Goal: Register for event/course

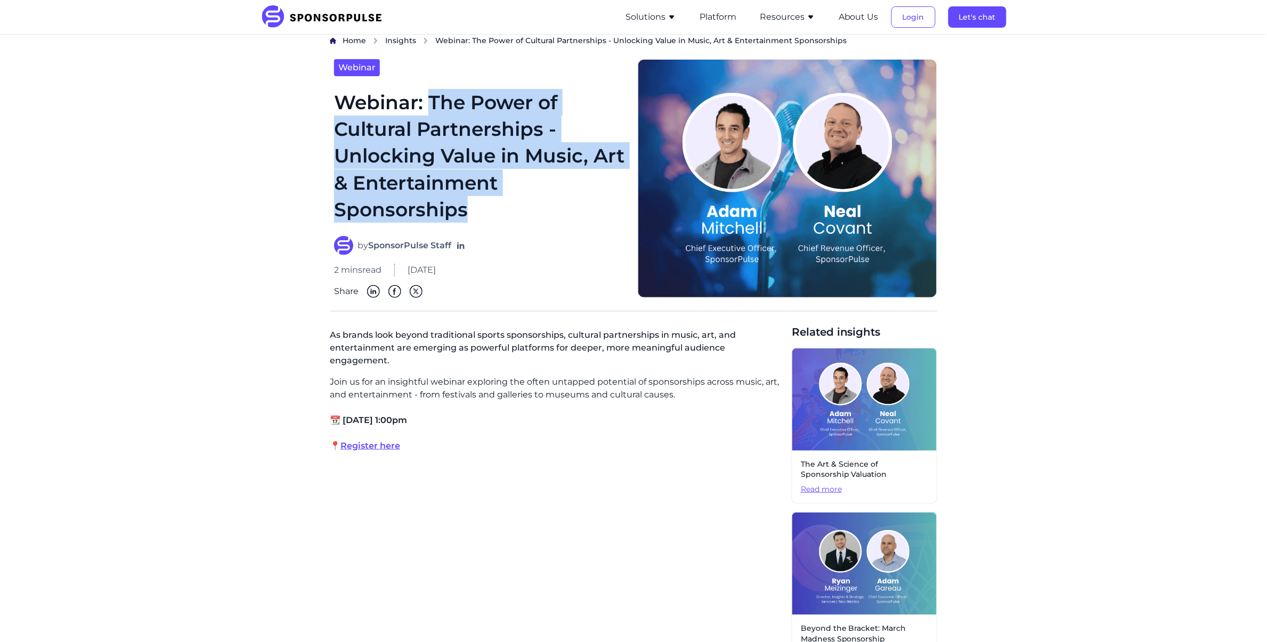
click at [431, 102] on h1 "Webinar: The Power of Cultural Partnerships - Unlocking Value in Music, Art & E…" at bounding box center [479, 156] width 291 height 134
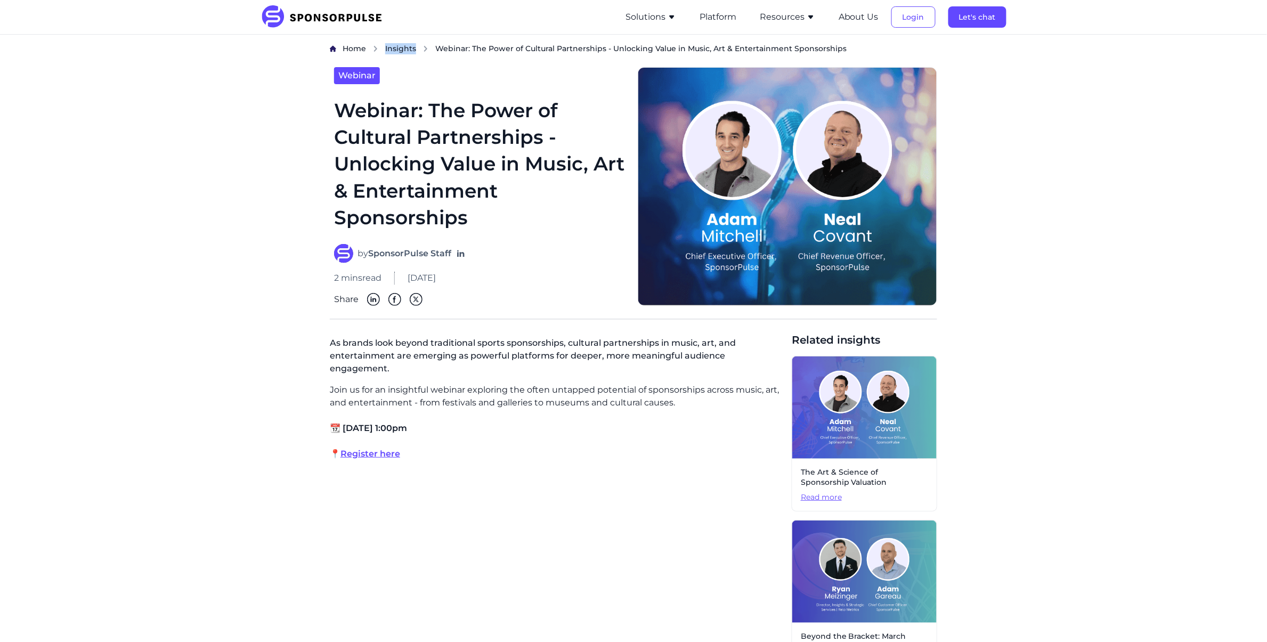
click at [402, 48] on span "Insights" at bounding box center [400, 49] width 31 height 10
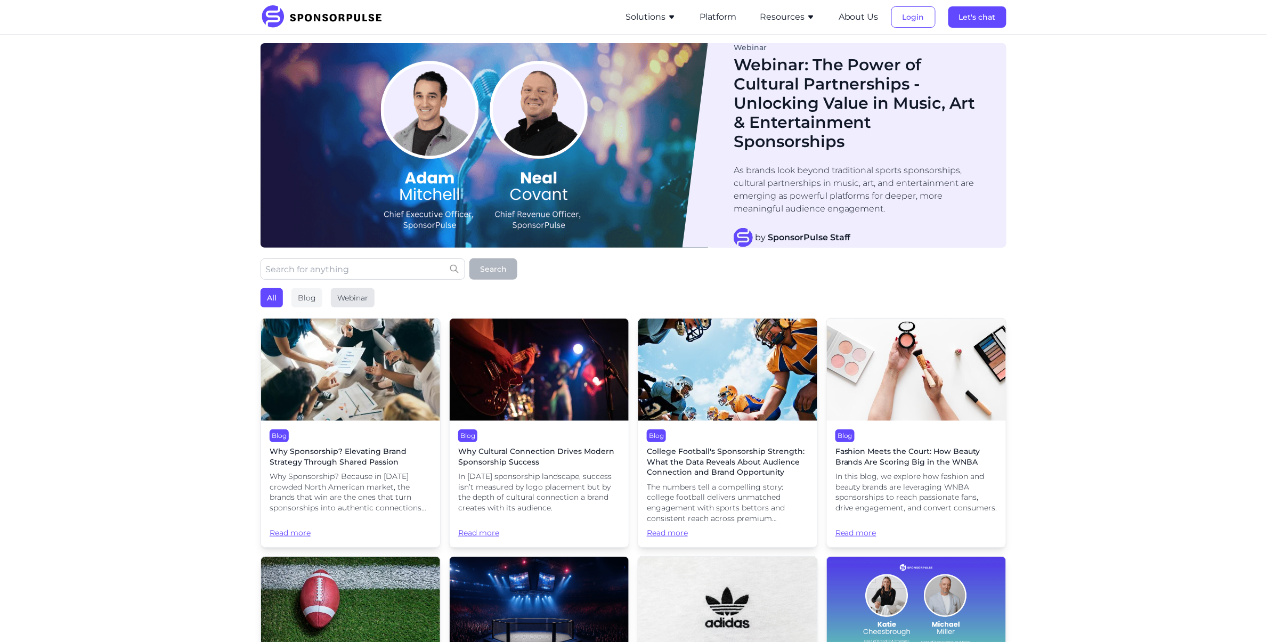
click at [358, 293] on div "Webinar" at bounding box center [353, 297] width 44 height 19
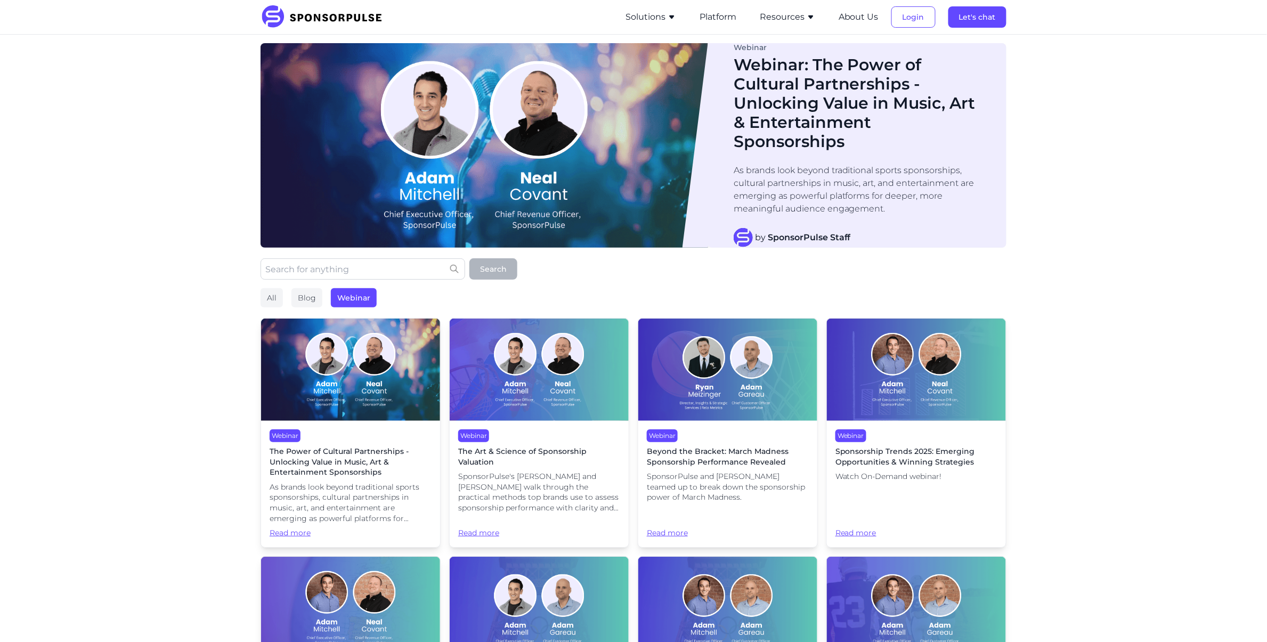
click at [354, 358] on img at bounding box center [350, 370] width 179 height 102
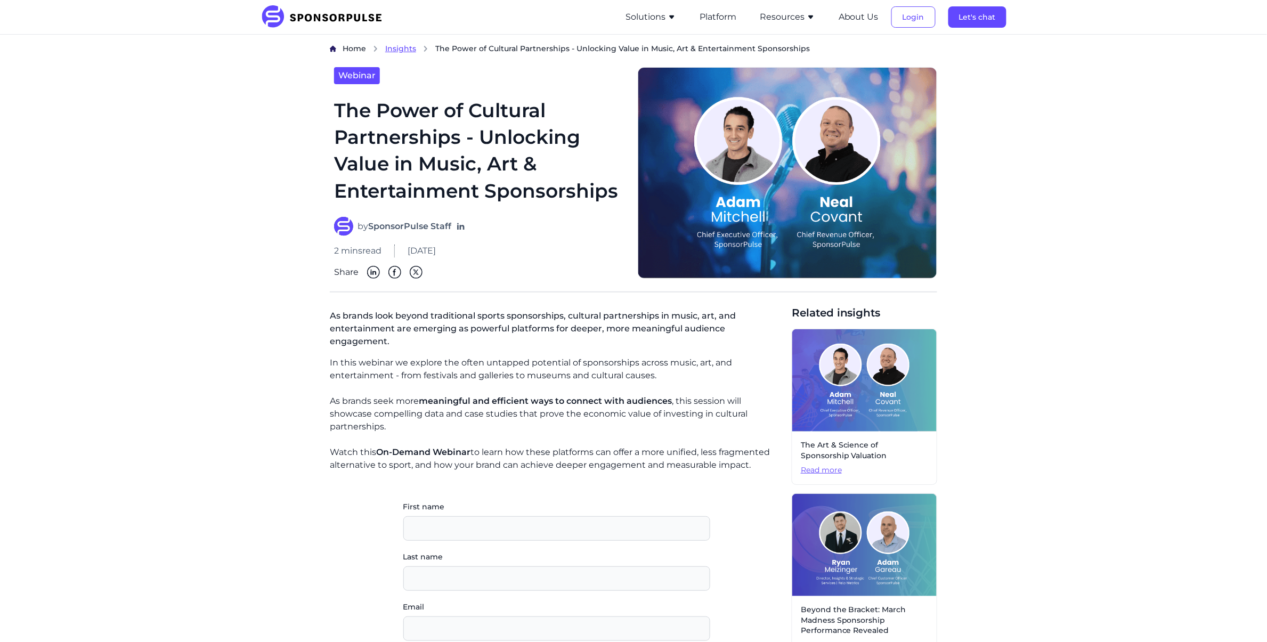
click at [410, 48] on span "Insights" at bounding box center [400, 49] width 31 height 10
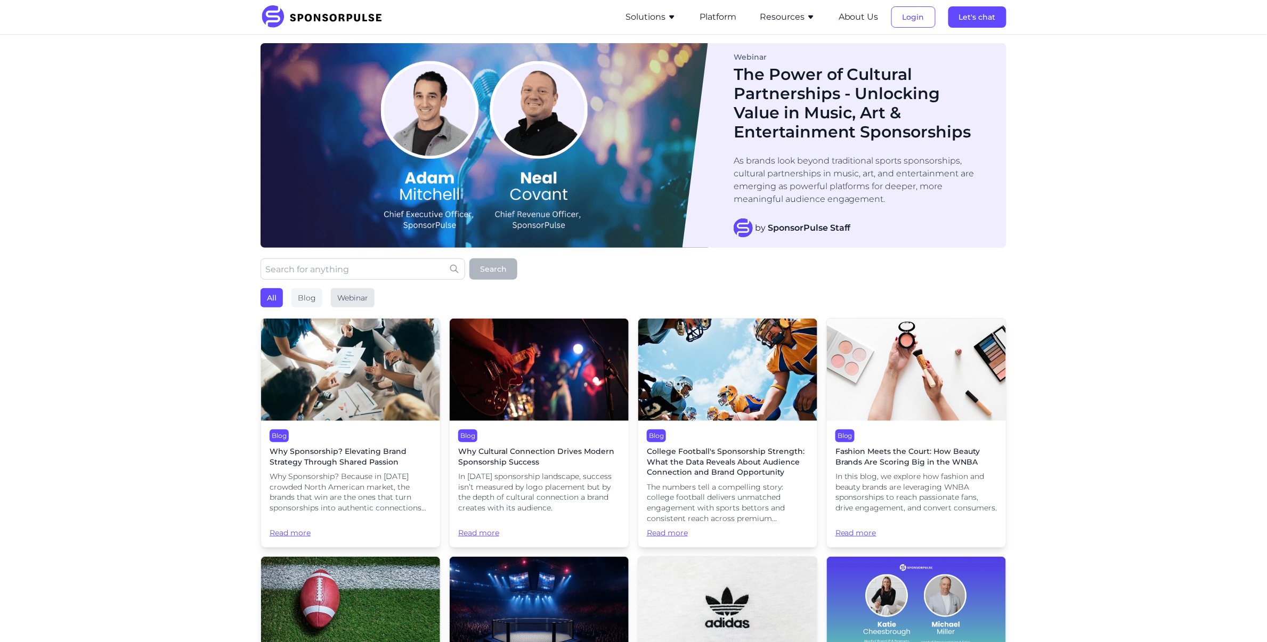
click at [346, 300] on div "Webinar" at bounding box center [353, 297] width 44 height 19
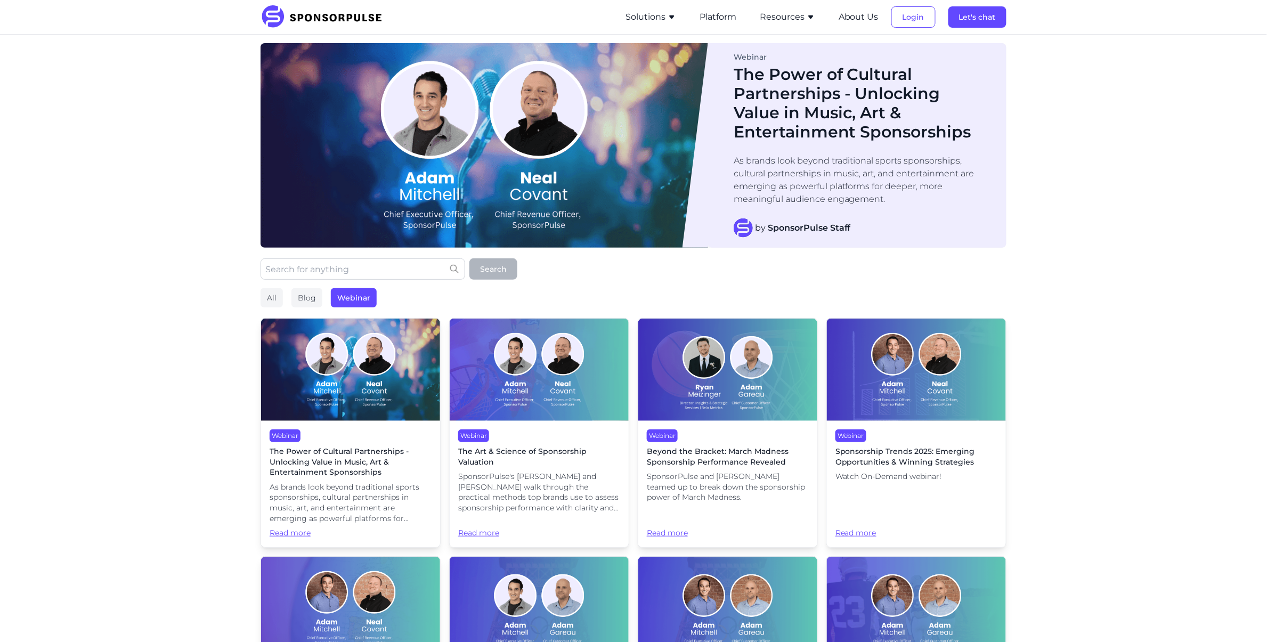
click at [554, 372] on img at bounding box center [539, 370] width 179 height 102
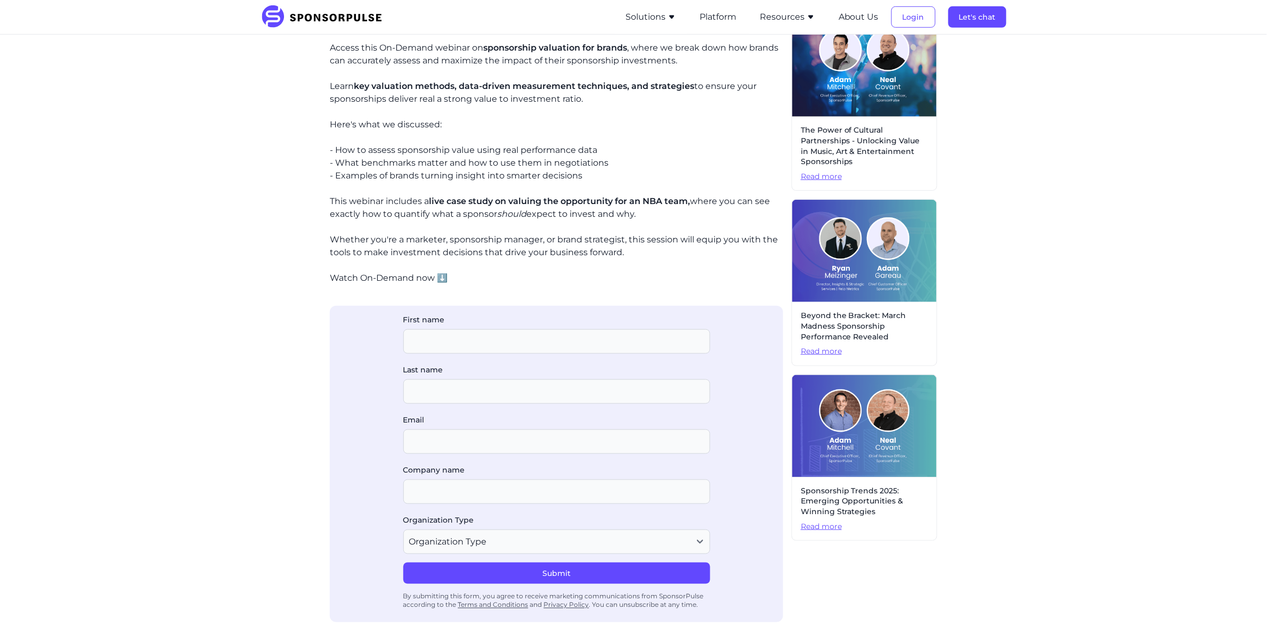
scroll to position [150, 0]
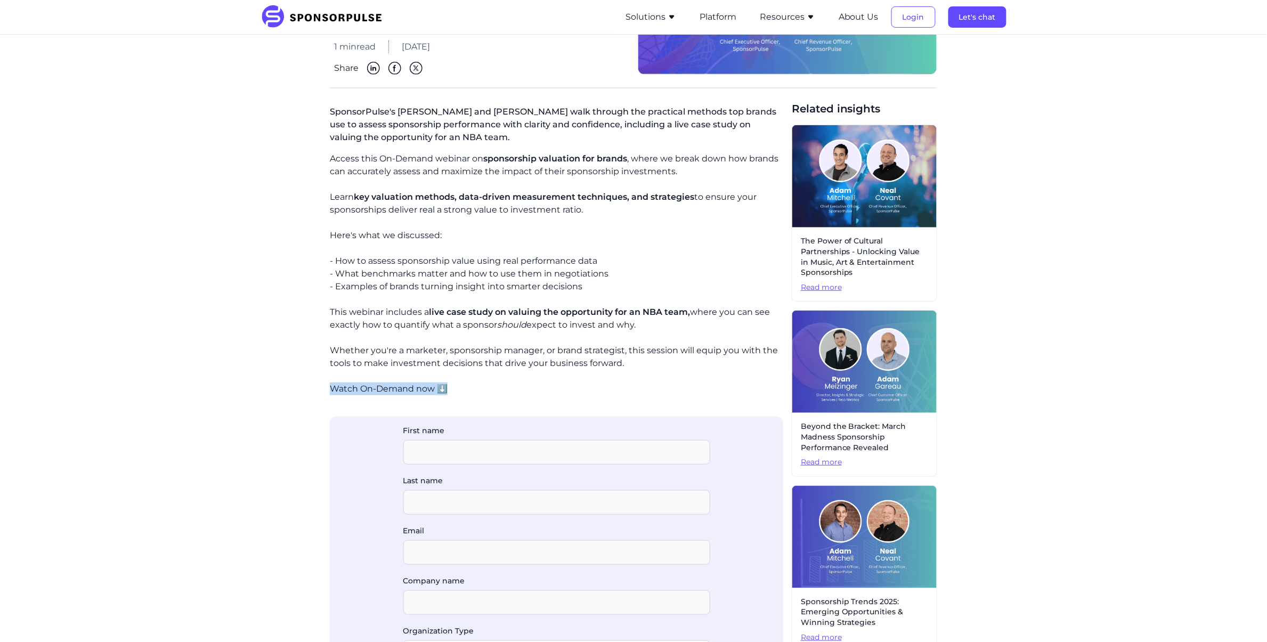
drag, startPoint x: 482, startPoint y: 387, endPoint x: 284, endPoint y: 382, distance: 198.2
click at [284, 383] on div "Home Insights The Art & Science of Sponsorship Valuation Webinar The Art & Scie…" at bounding box center [633, 360] width 729 height 935
copy p "Watch On-Demand now ⬇️"
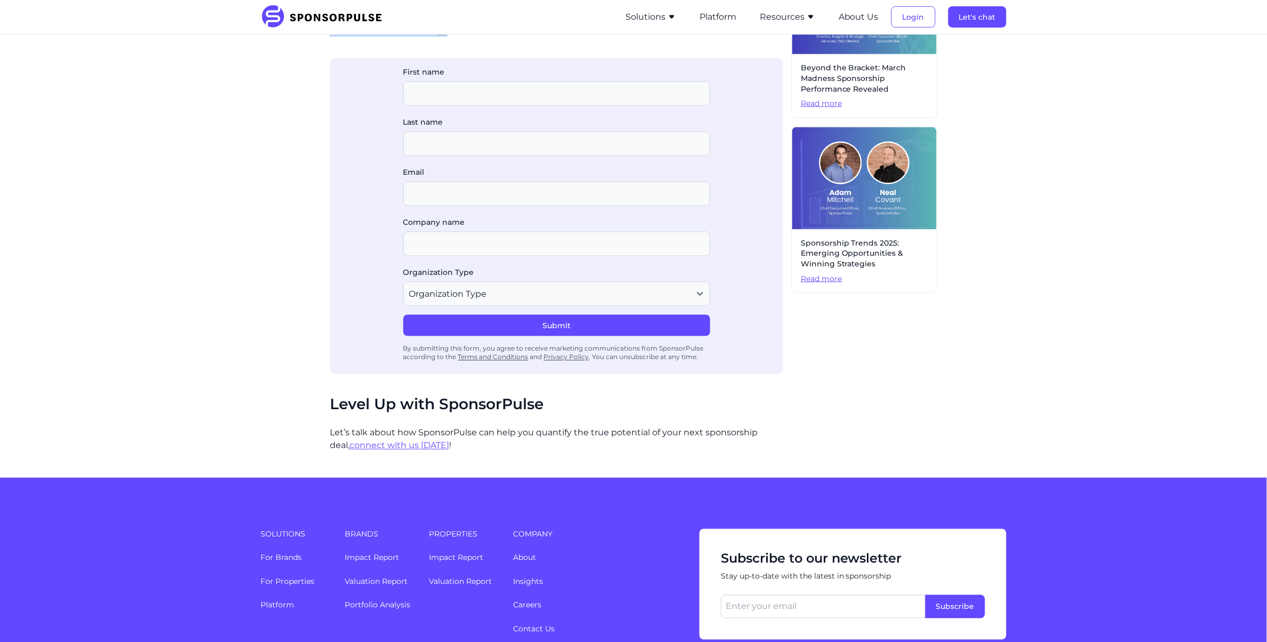
scroll to position [628, 0]
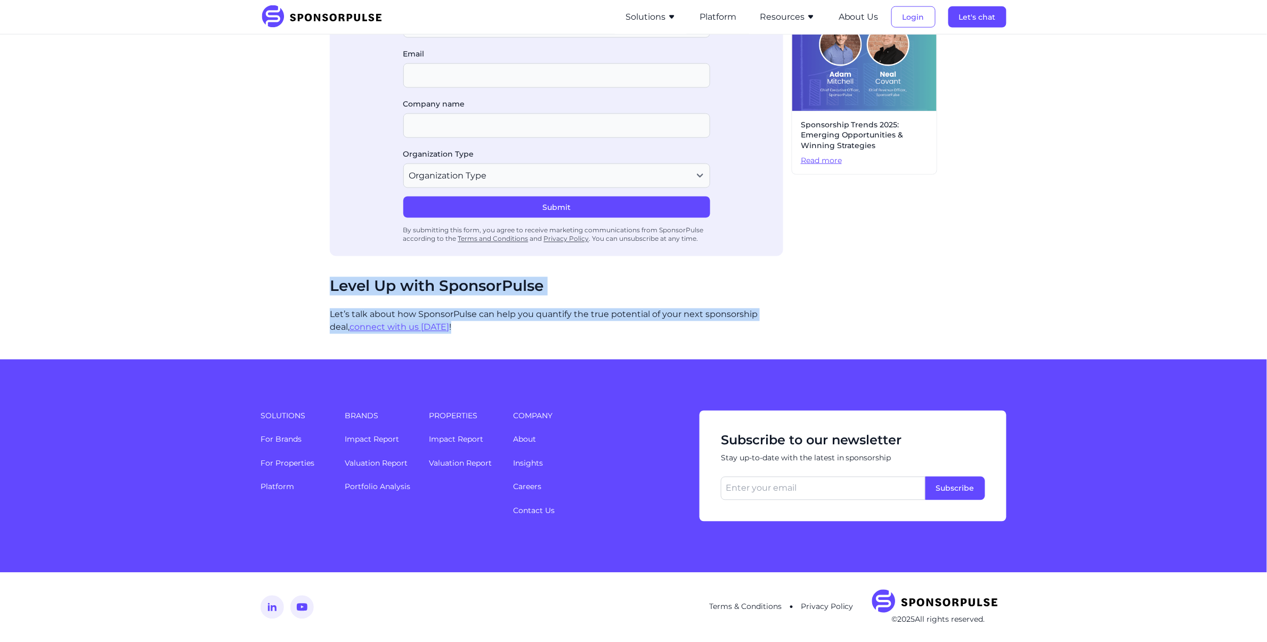
drag, startPoint x: 460, startPoint y: 332, endPoint x: 283, endPoint y: 251, distance: 194.7
copy div "Thanks! Level Up with SponsorPulse Let’s talk about how SponsorPulse can help y…"
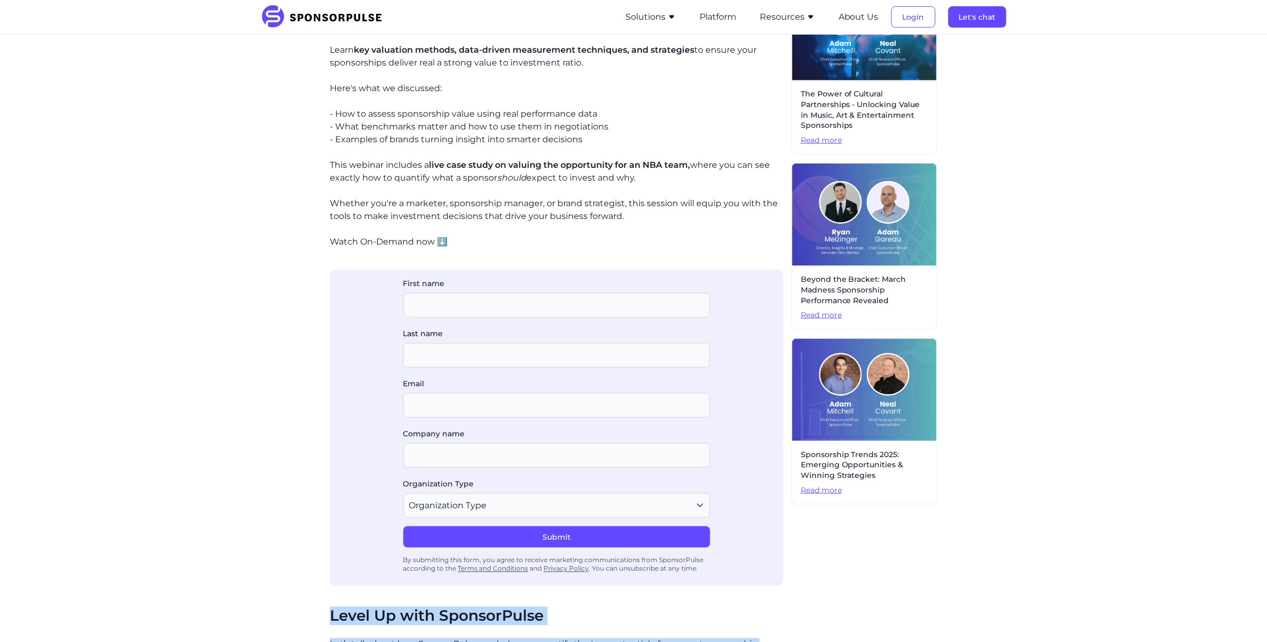
scroll to position [0, 0]
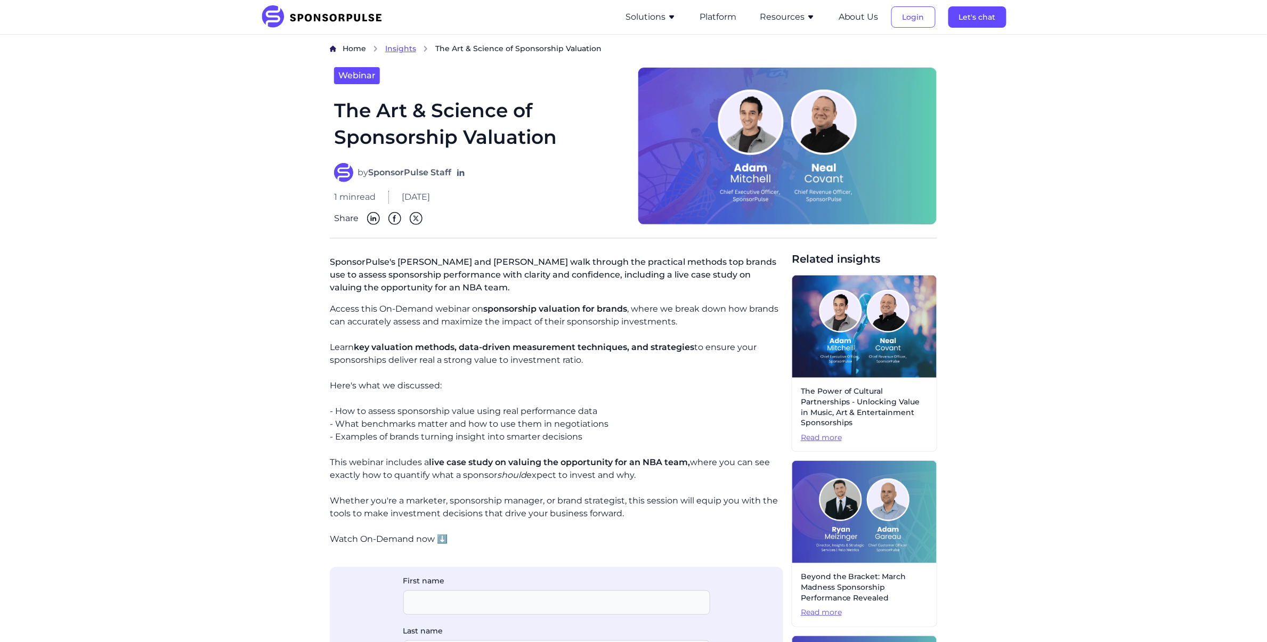
click at [400, 49] on span "Insights" at bounding box center [400, 49] width 31 height 10
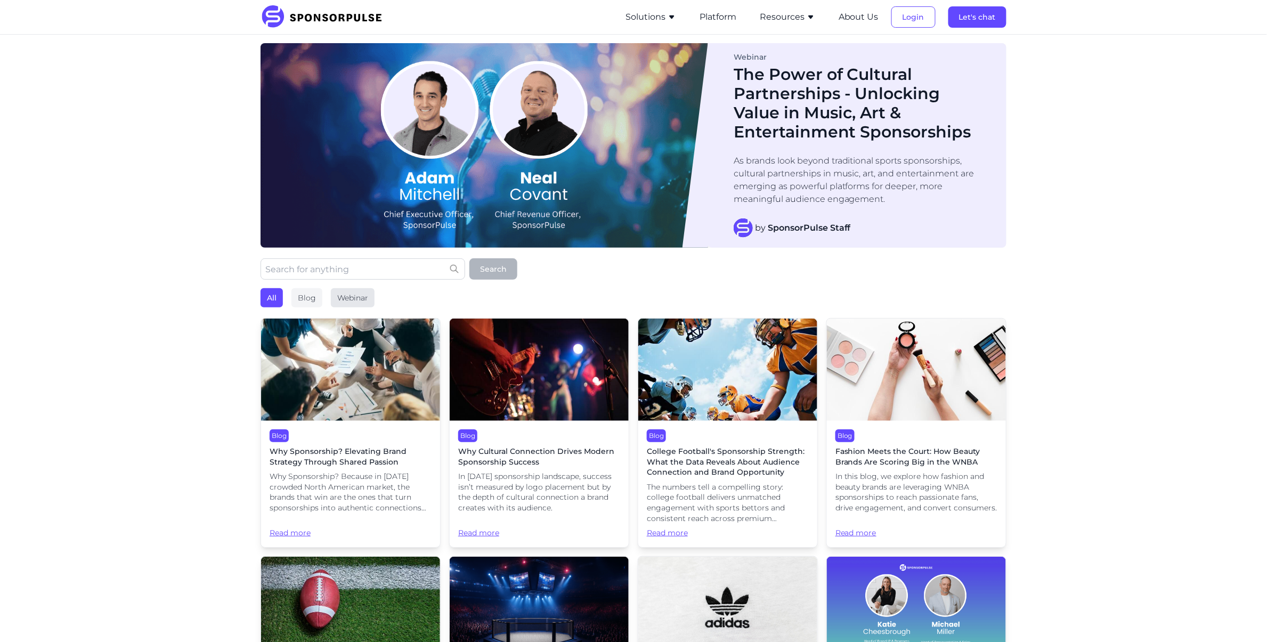
click at [364, 300] on div "Webinar" at bounding box center [353, 297] width 44 height 19
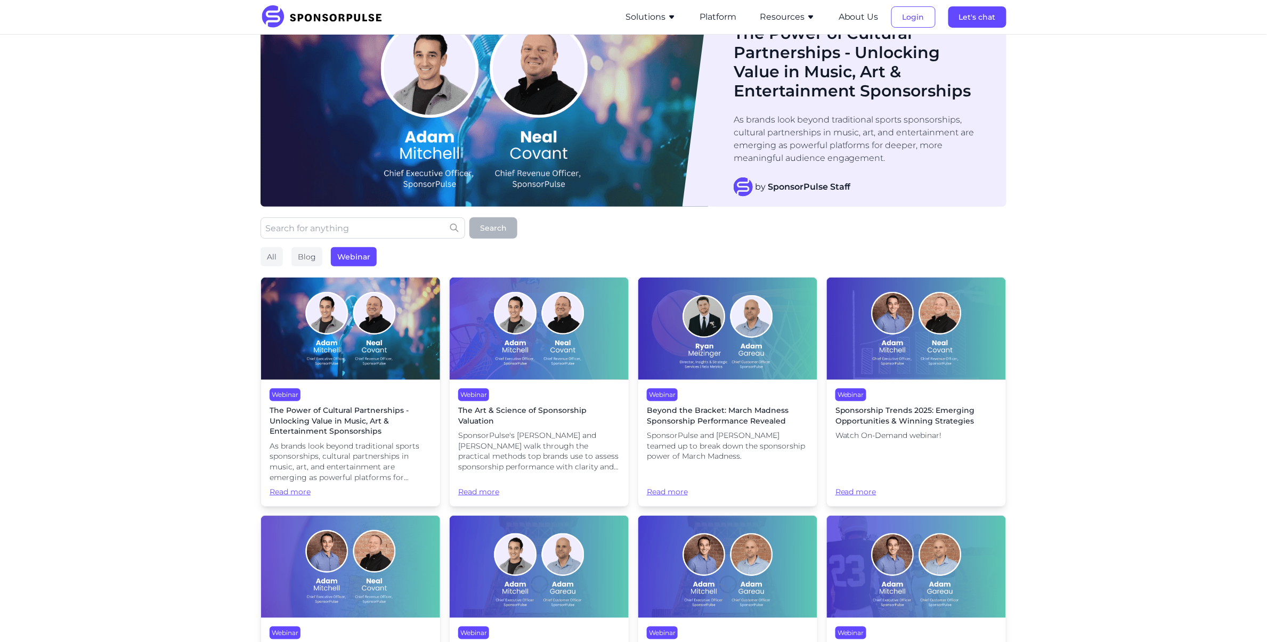
scroll to position [44, 0]
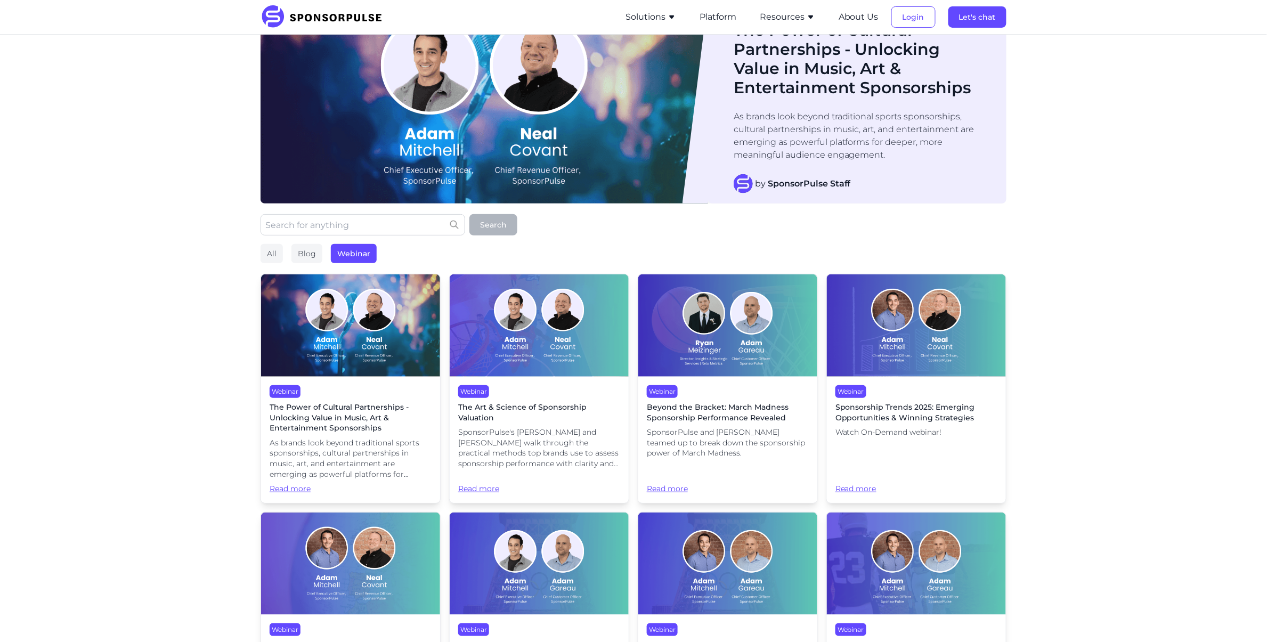
click at [418, 312] on img at bounding box center [350, 325] width 179 height 102
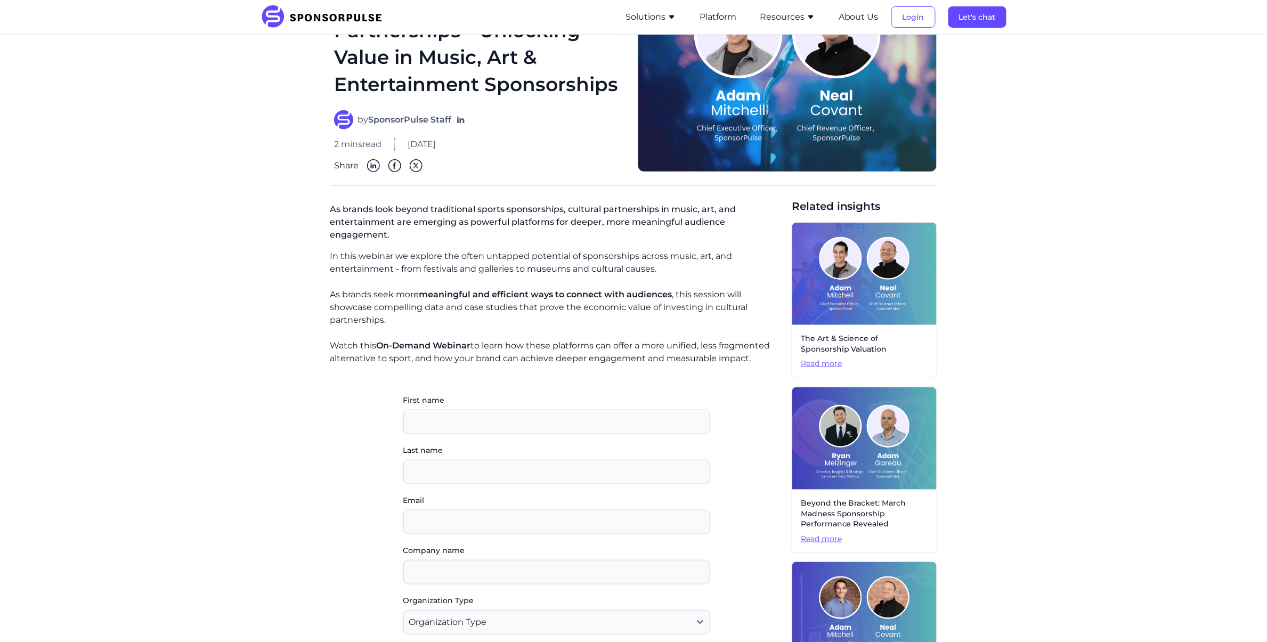
scroll to position [168, 0]
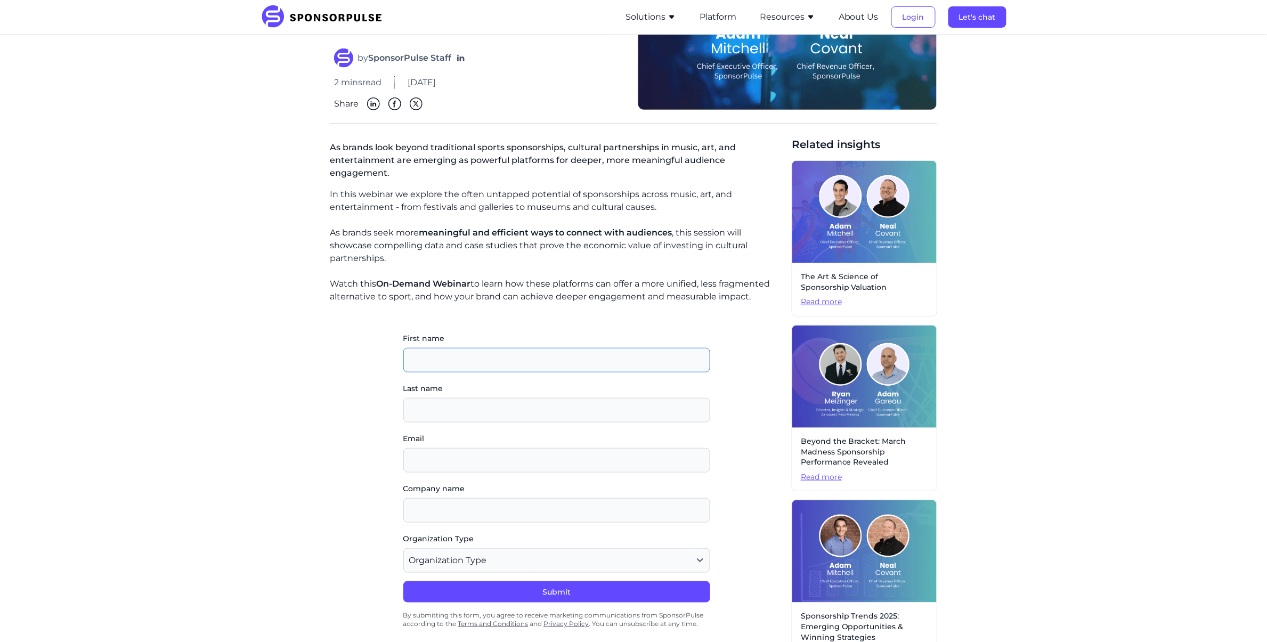
click at [446, 348] on input "First name" at bounding box center [556, 360] width 307 height 25
type input "Kat"
click at [476, 398] on input "Last name" at bounding box center [556, 410] width 307 height 25
type input "Test"
click at [477, 448] on input "Email" at bounding box center [556, 460] width 307 height 25
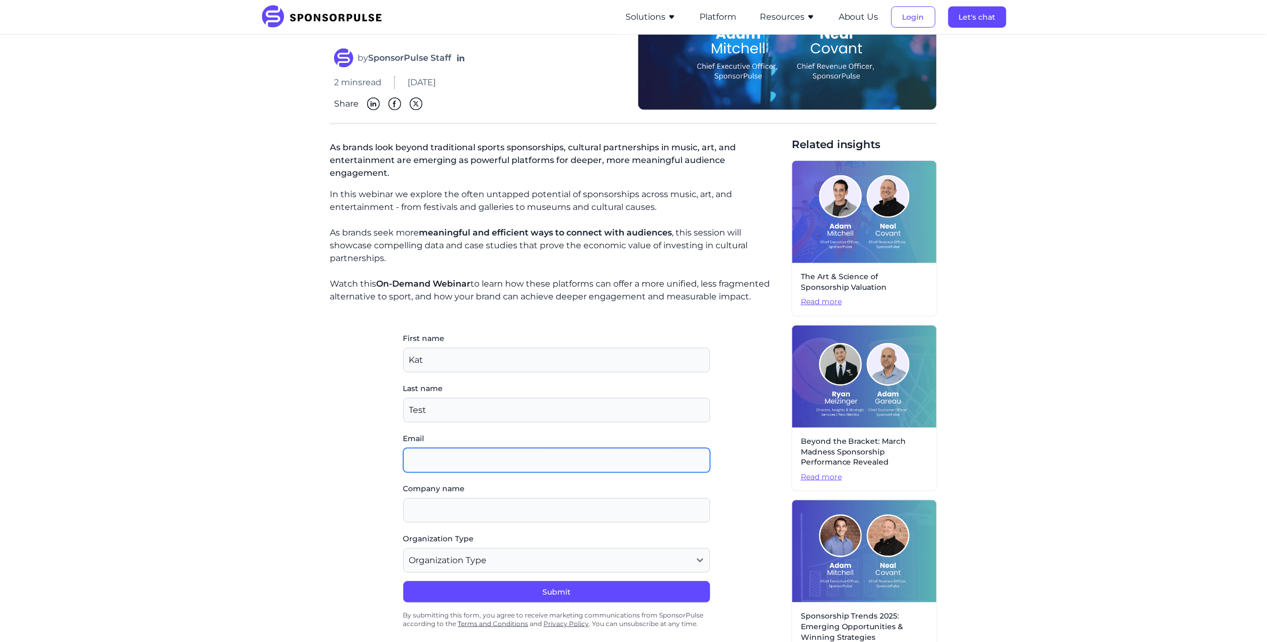
type input "[EMAIL_ADDRESS][DOMAIN_NAME]"
click at [480, 500] on input "Company name" at bounding box center [556, 510] width 307 height 25
type input "test"
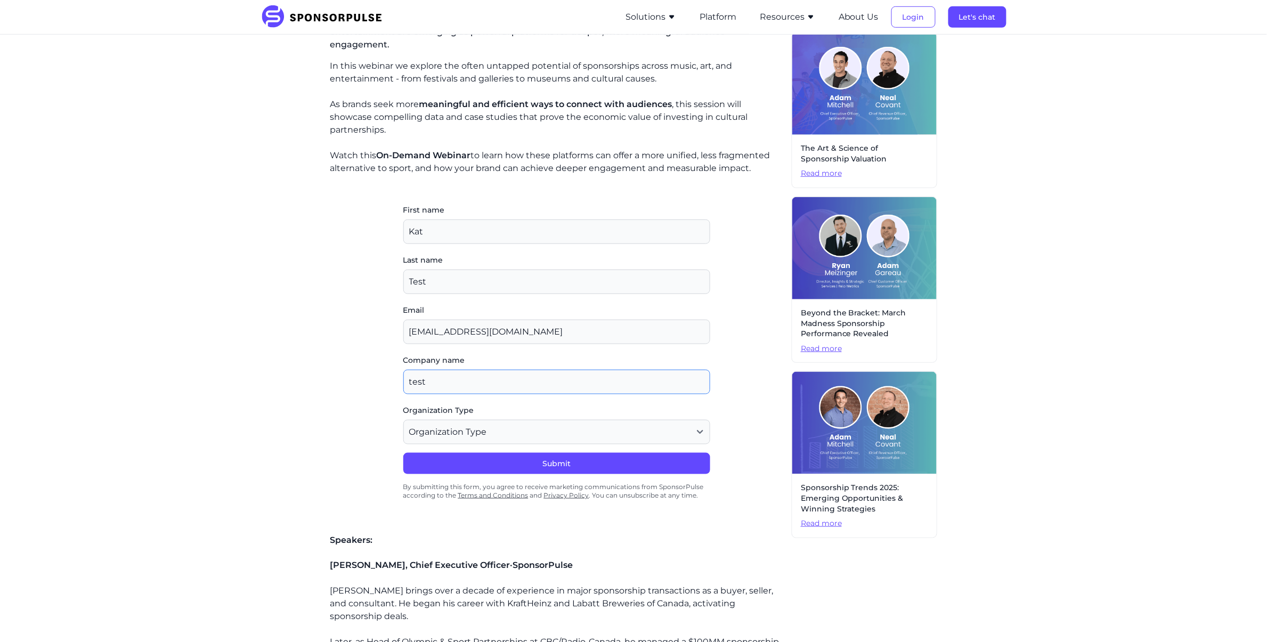
scroll to position [389, 0]
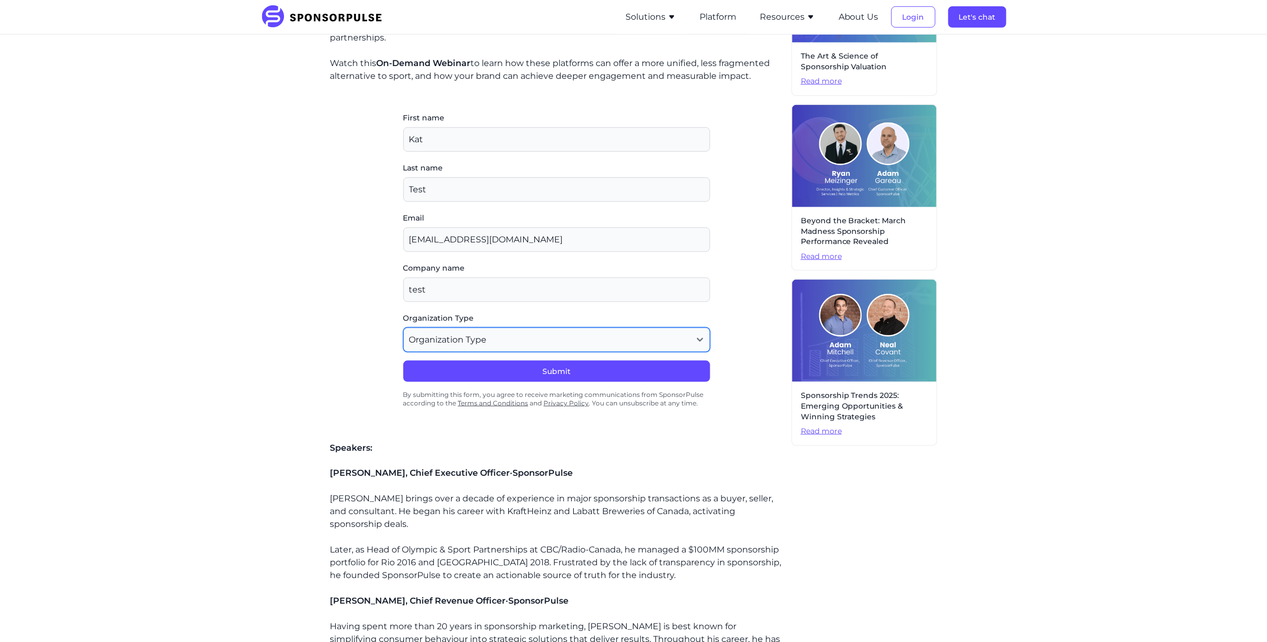
click at [633, 328] on select "Organization Type Agency or Consultancy Property Brand (Sponsor) Other" at bounding box center [556, 340] width 307 height 25
click at [403, 328] on select "Organization Type Agency or Consultancy Property Brand (Sponsor) Other" at bounding box center [556, 340] width 307 height 25
click at [620, 328] on select "Organization Type Agency or Consultancy Property Brand (Sponsor) Other" at bounding box center [556, 340] width 307 height 25
select select "Other"
click at [403, 328] on select "Organization Type Agency or Consultancy Property Brand (Sponsor) Other" at bounding box center [556, 340] width 307 height 25
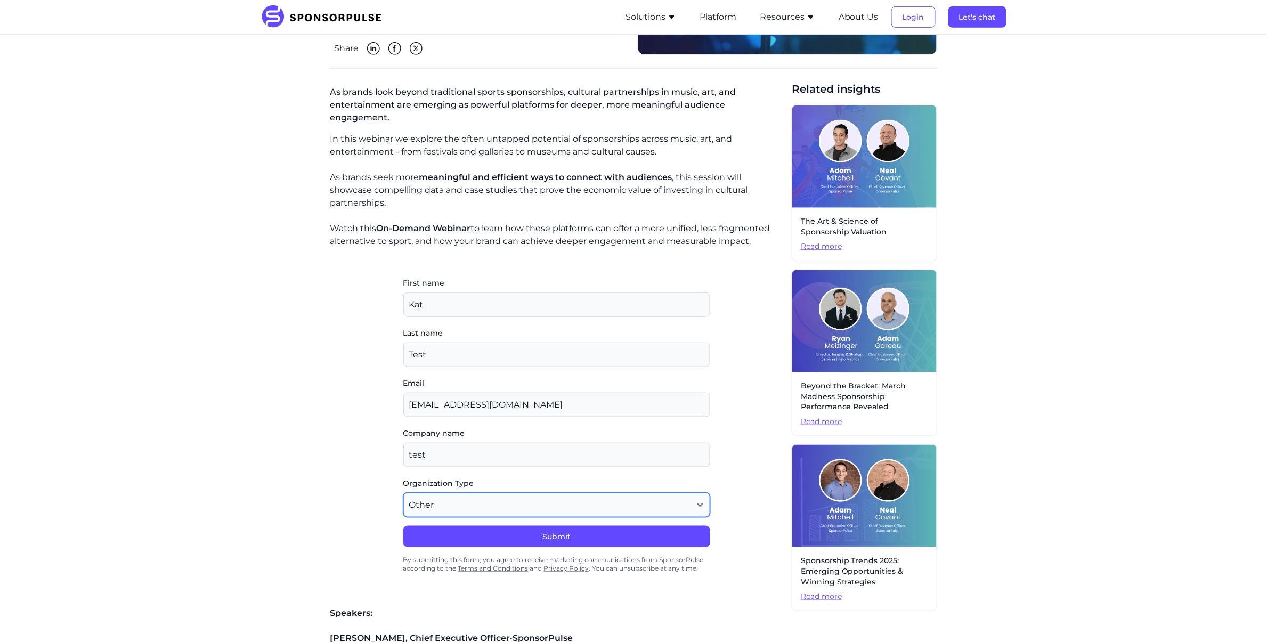
scroll to position [195, 0]
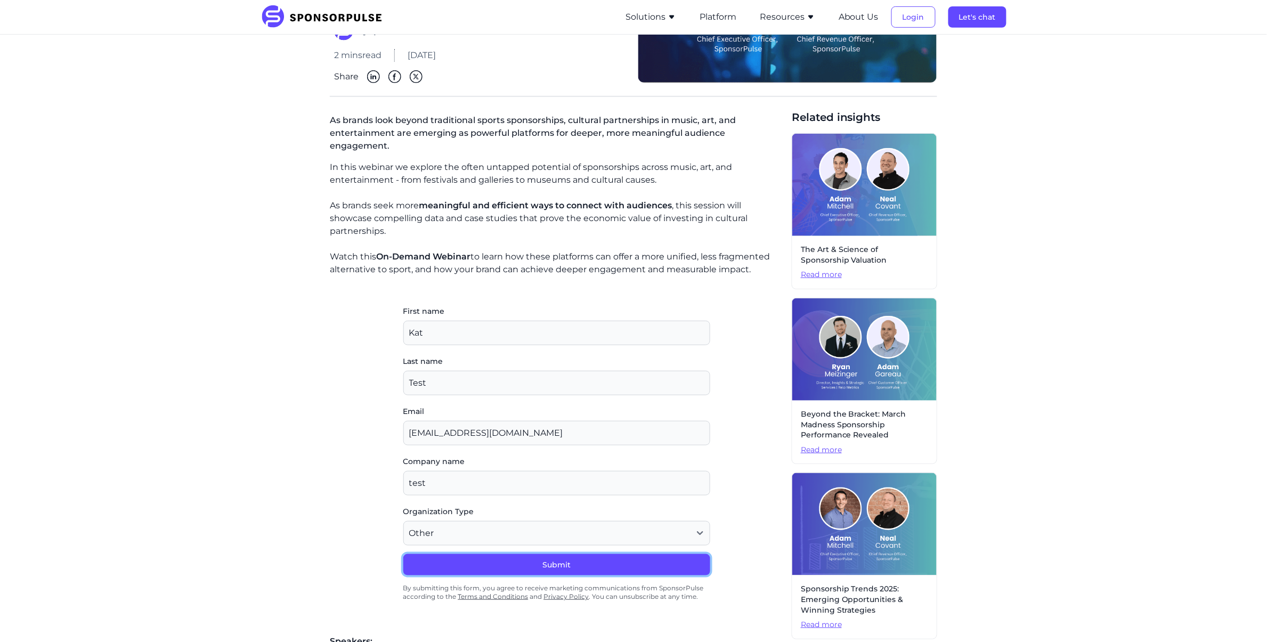
click at [584, 562] on button "Submit" at bounding box center [556, 564] width 307 height 21
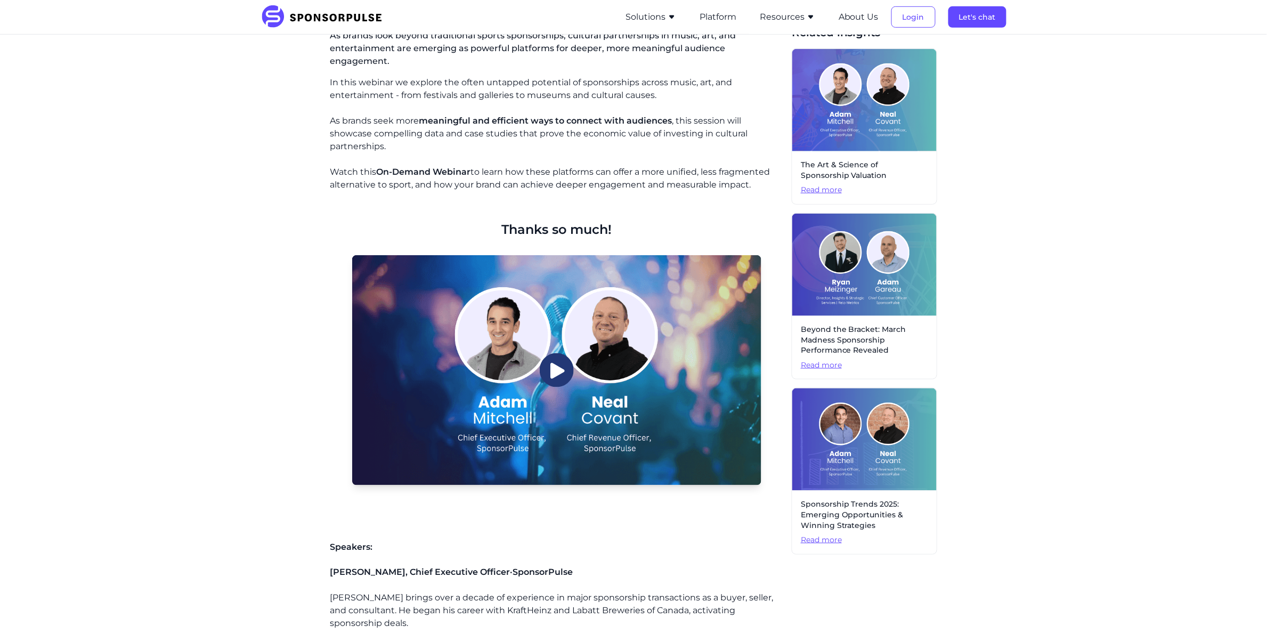
scroll to position [296, 0]
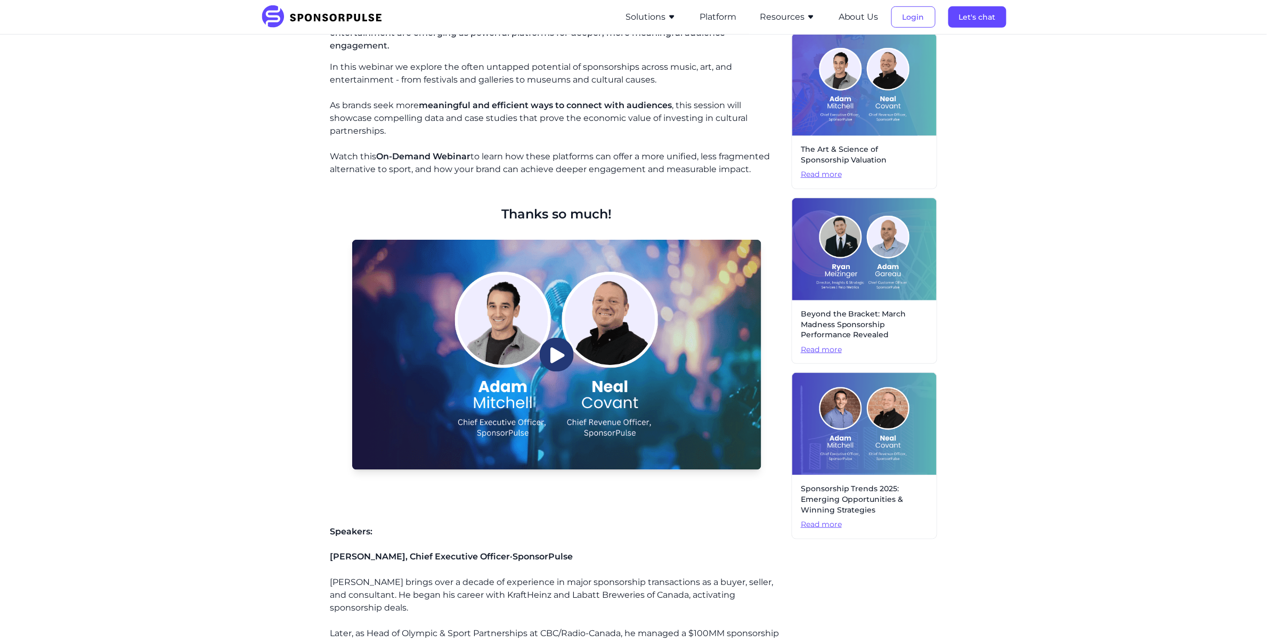
click at [622, 433] on img at bounding box center [556, 355] width 409 height 230
